Goal: Transaction & Acquisition: Subscribe to service/newsletter

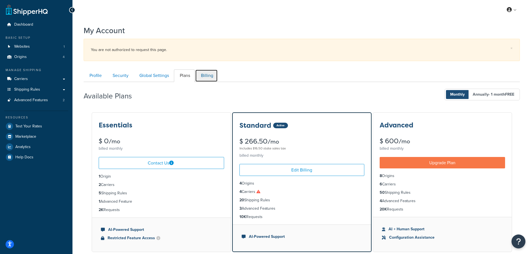
click at [202, 76] on link "Billing" at bounding box center [206, 75] width 23 height 13
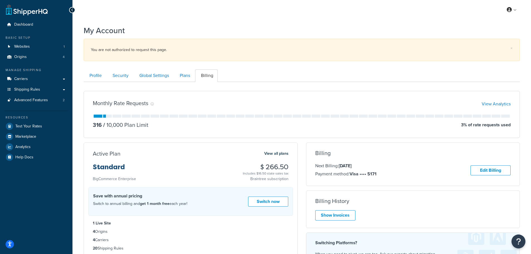
scroll to position [82, 0]
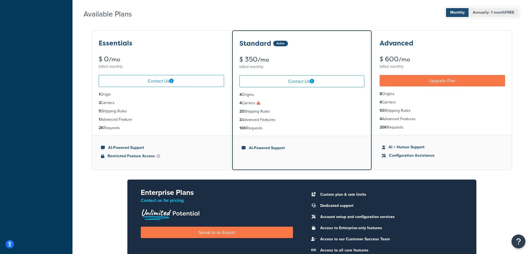
click at [510, 14] on b "FREE" at bounding box center [509, 12] width 9 height 6
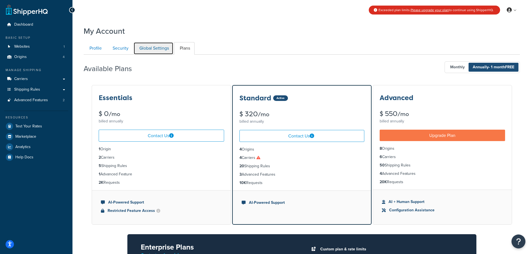
click at [155, 50] on link "Global Settings" at bounding box center [154, 48] width 40 height 13
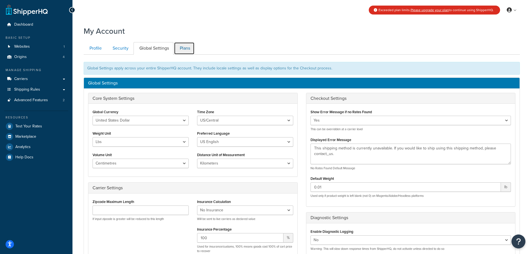
click at [178, 49] on link "Plans" at bounding box center [184, 48] width 21 height 13
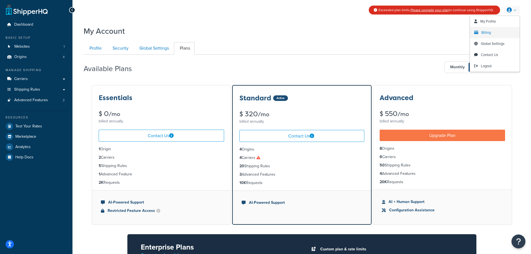
click at [493, 31] on link "Billing" at bounding box center [495, 32] width 50 height 11
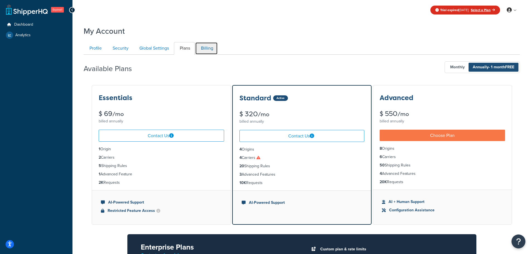
click at [208, 46] on link "Billing" at bounding box center [206, 48] width 23 height 13
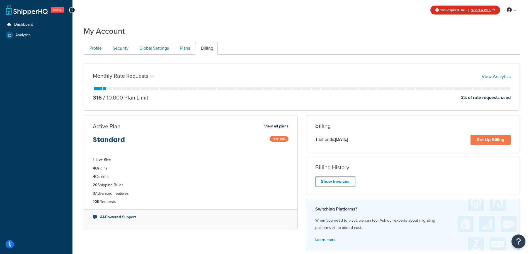
scroll to position [55, 0]
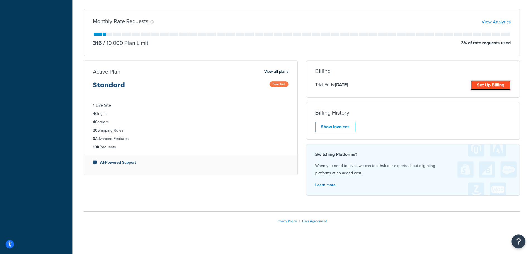
click at [495, 85] on link "Set Up Billing" at bounding box center [491, 85] width 40 height 10
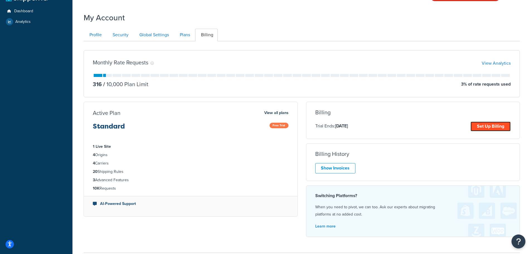
scroll to position [0, 0]
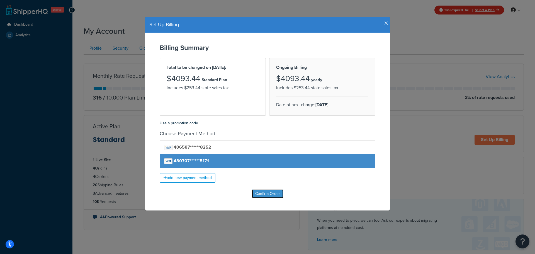
click at [268, 196] on input "Confirm Order" at bounding box center [268, 193] width 32 height 9
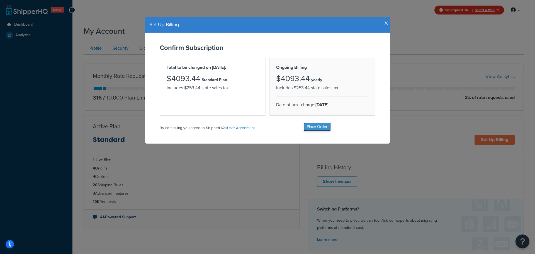
click at [313, 126] on input "Place Order" at bounding box center [317, 126] width 27 height 9
type input "Place Order"
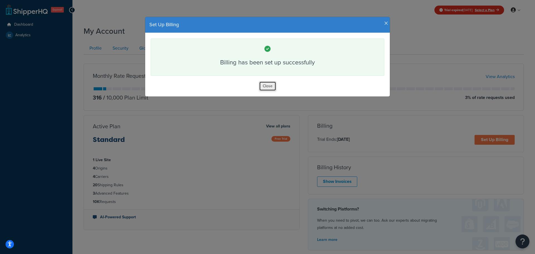
click at [264, 87] on button "Close" at bounding box center [267, 85] width 17 height 9
